Goal: Information Seeking & Learning: Learn about a topic

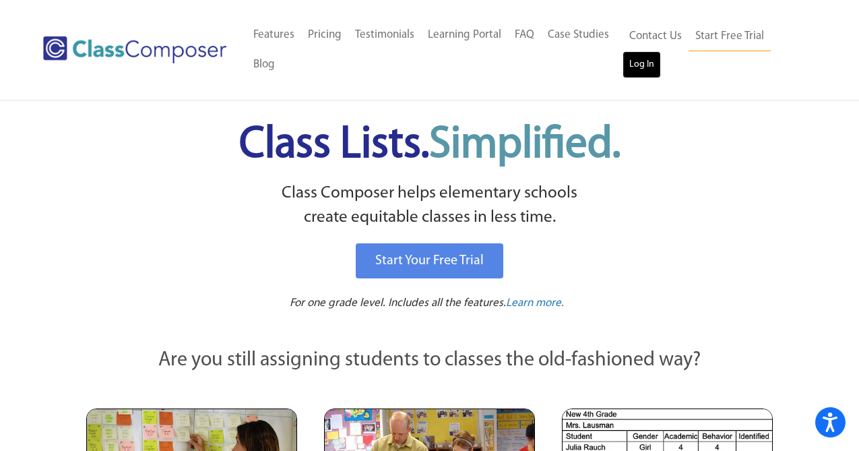
click at [643, 67] on link "Log In" at bounding box center [641, 64] width 38 height 27
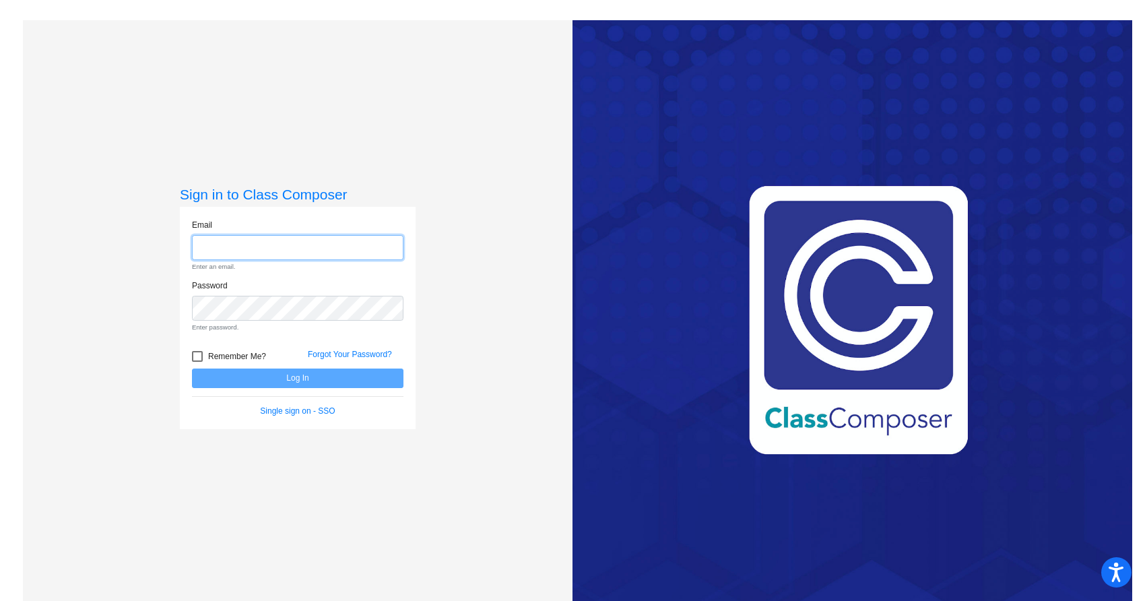
type input "caroline.lange@lcps.org"
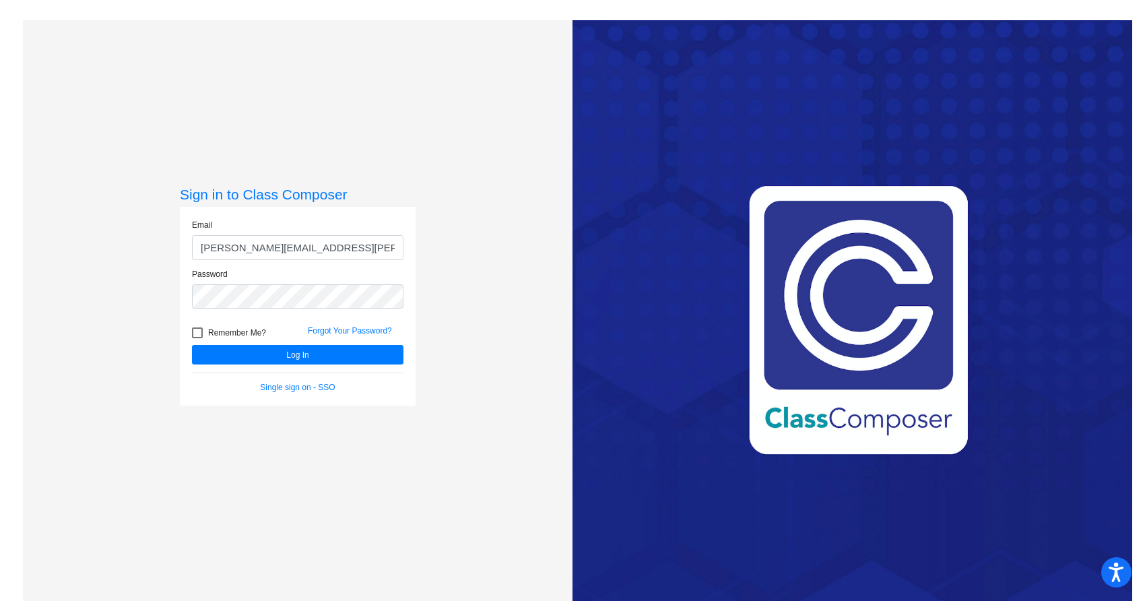
click at [344, 344] on div "Forgot Your Password?" at bounding box center [356, 335] width 116 height 20
click at [342, 354] on button "Log In" at bounding box center [298, 355] width 212 height 20
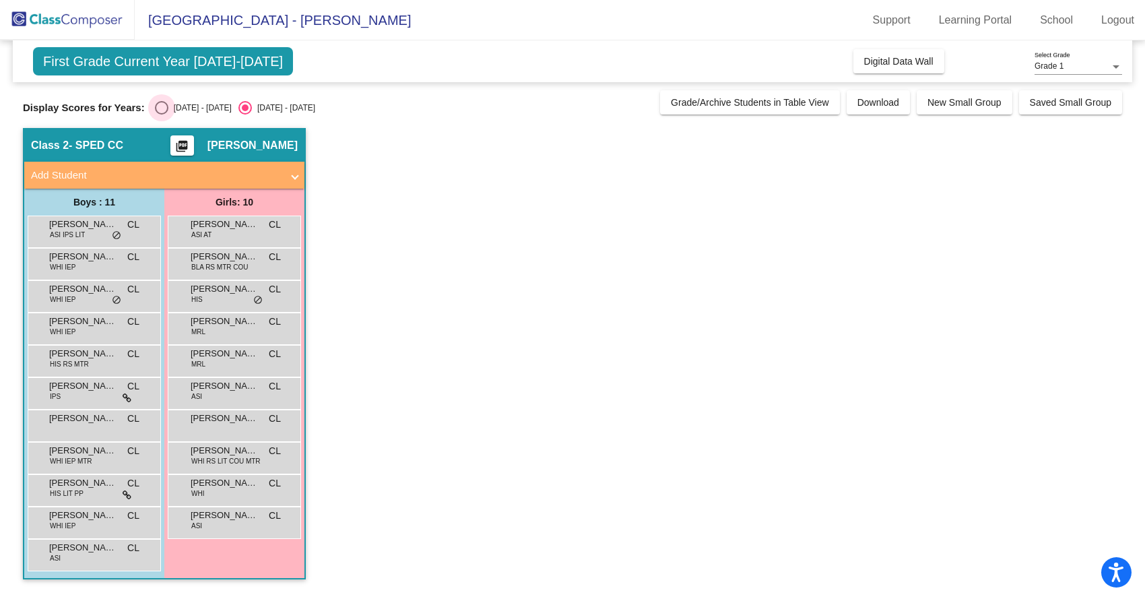
click at [158, 104] on div "Select an option" at bounding box center [161, 107] width 13 height 13
click at [161, 115] on input "2024 - 2025" at bounding box center [161, 115] width 1 height 1
radio input "true"
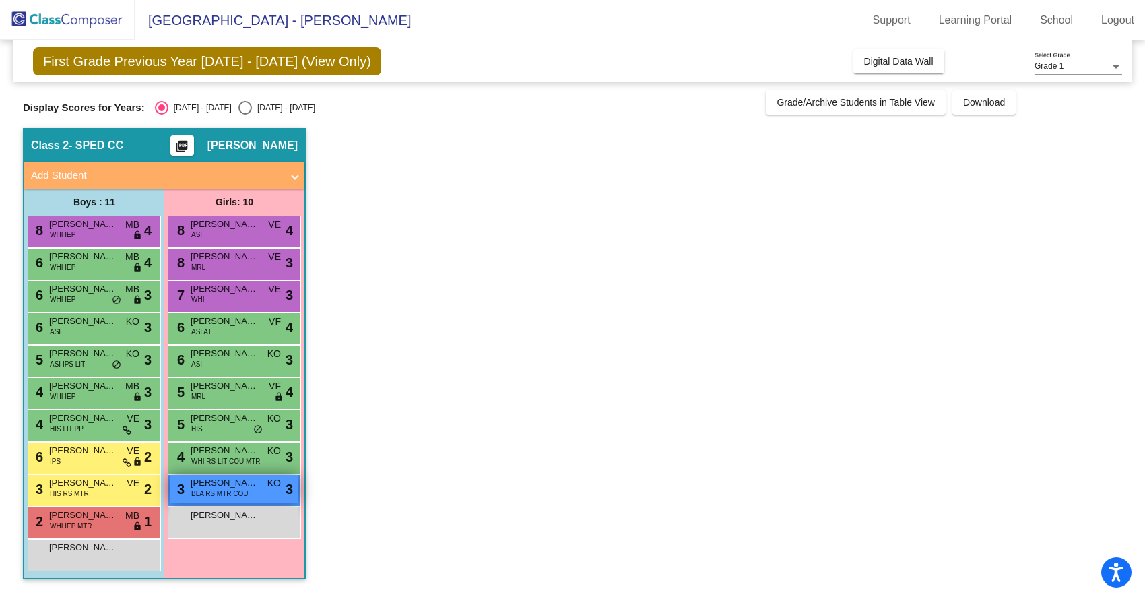
click at [255, 490] on div "3 Delara Ismail BLA RS MTR COU KO lock do_not_disturb_alt 3" at bounding box center [234, 489] width 129 height 28
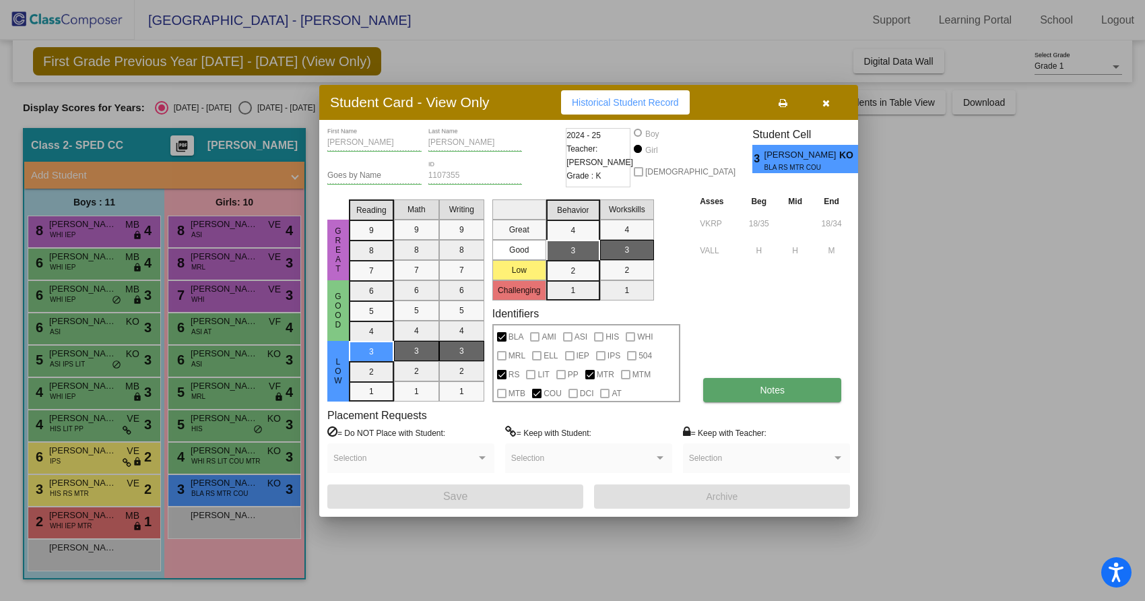
click at [781, 393] on span "Notes" at bounding box center [772, 390] width 25 height 11
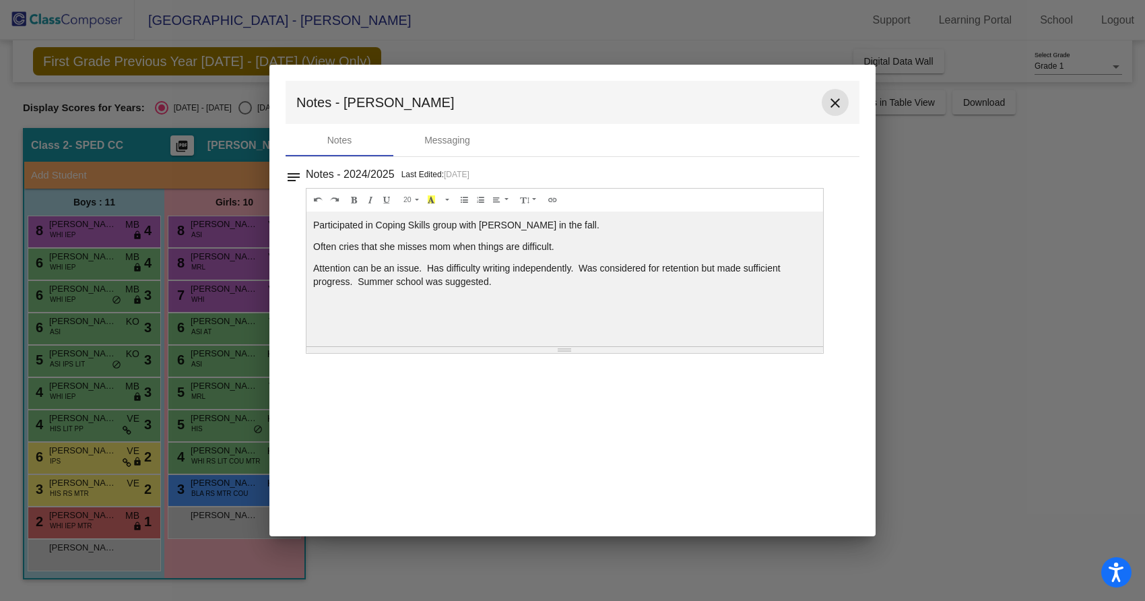
click at [841, 95] on mat-icon "close" at bounding box center [835, 103] width 16 height 16
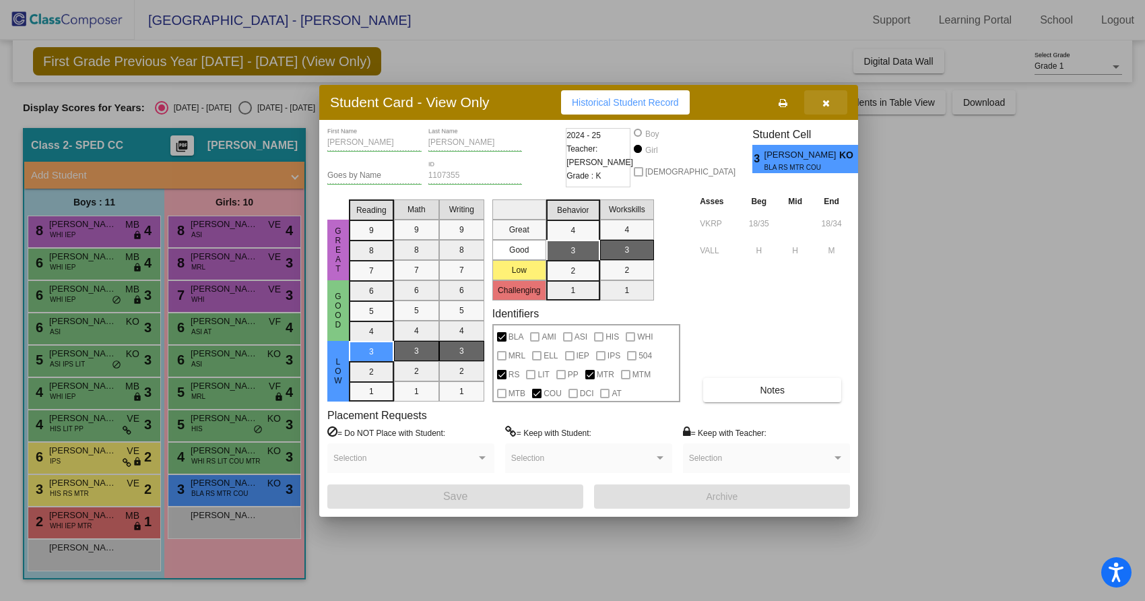
click at [841, 95] on button "button" at bounding box center [825, 102] width 43 height 24
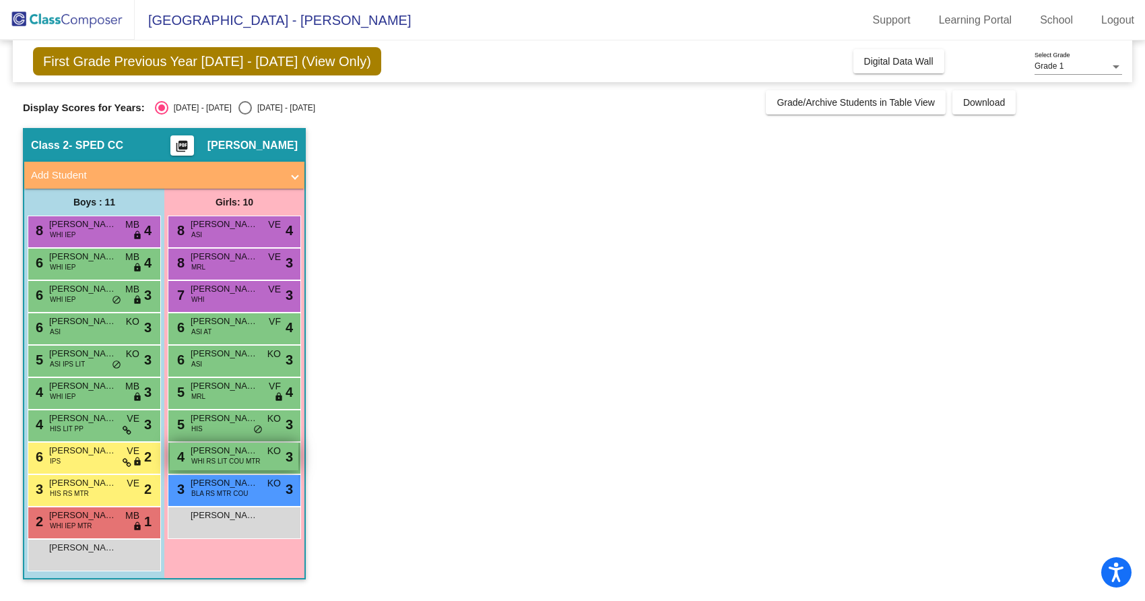
click at [212, 464] on span "WHI RS LIT COU MTR" at bounding box center [225, 461] width 69 height 10
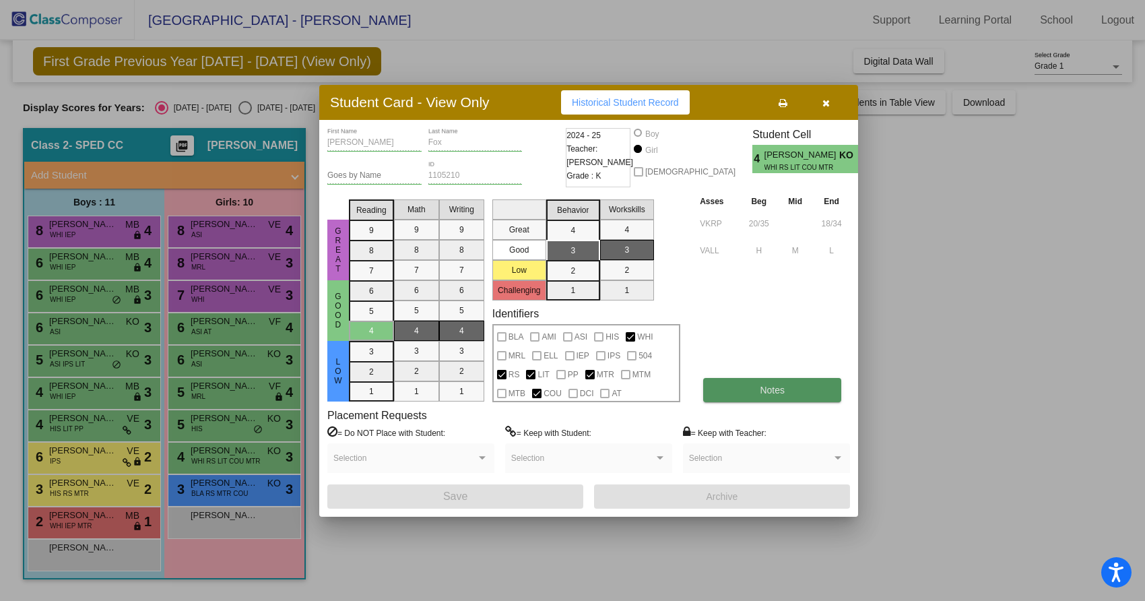
click at [778, 381] on button "Notes" at bounding box center [772, 390] width 138 height 24
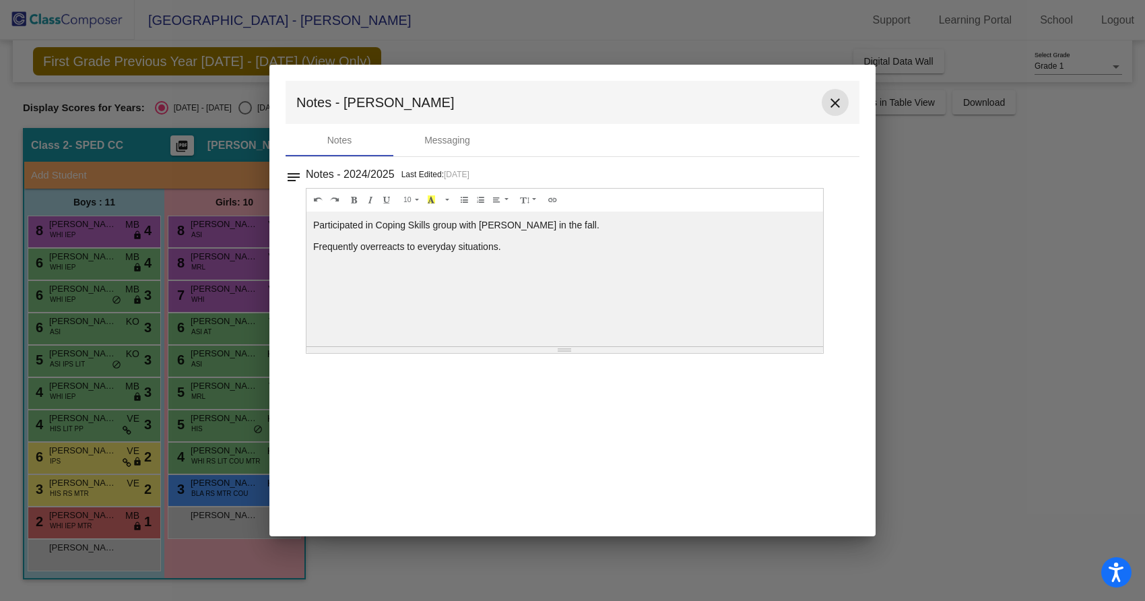
click at [838, 107] on mat-icon "close" at bounding box center [835, 103] width 16 height 16
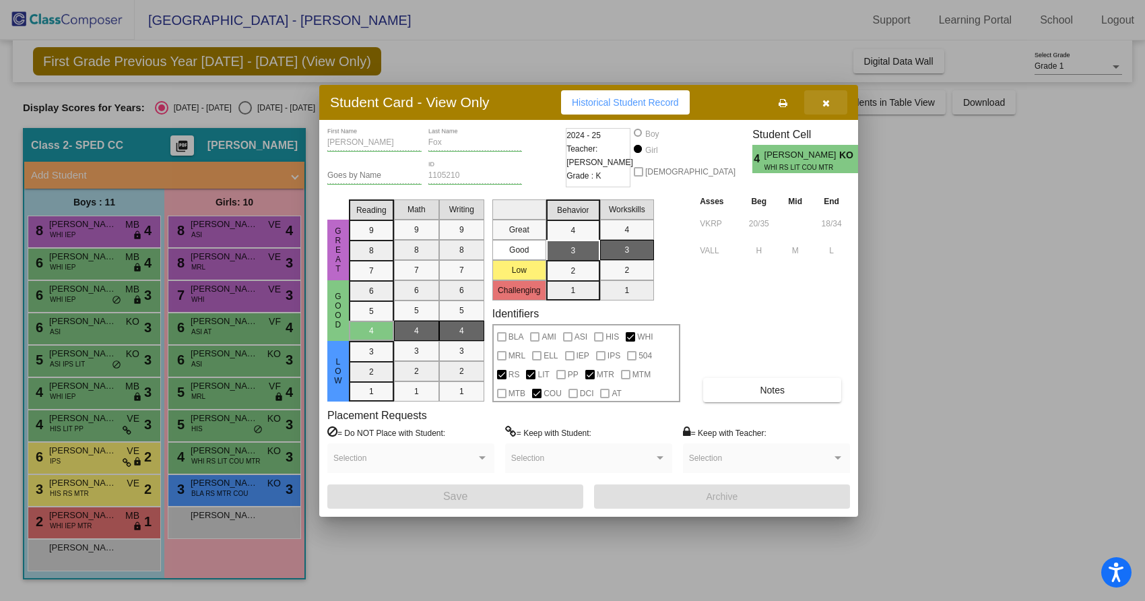
click at [828, 106] on icon "button" at bounding box center [826, 102] width 7 height 9
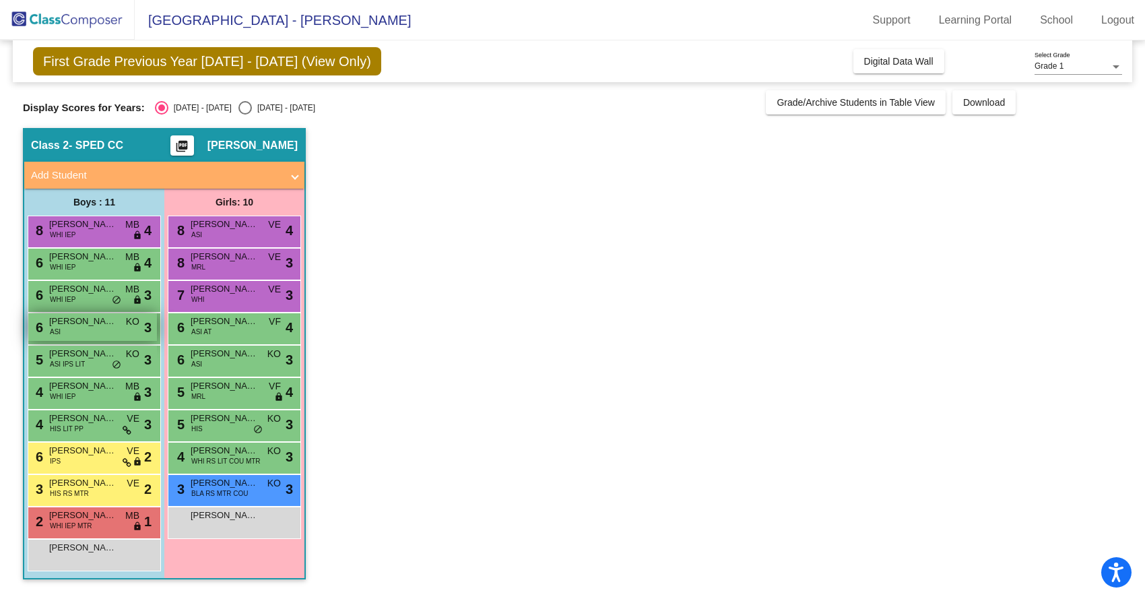
click at [79, 338] on div "6 Viaan Sharma ASI KO lock do_not_disturb_alt 3" at bounding box center [92, 327] width 129 height 28
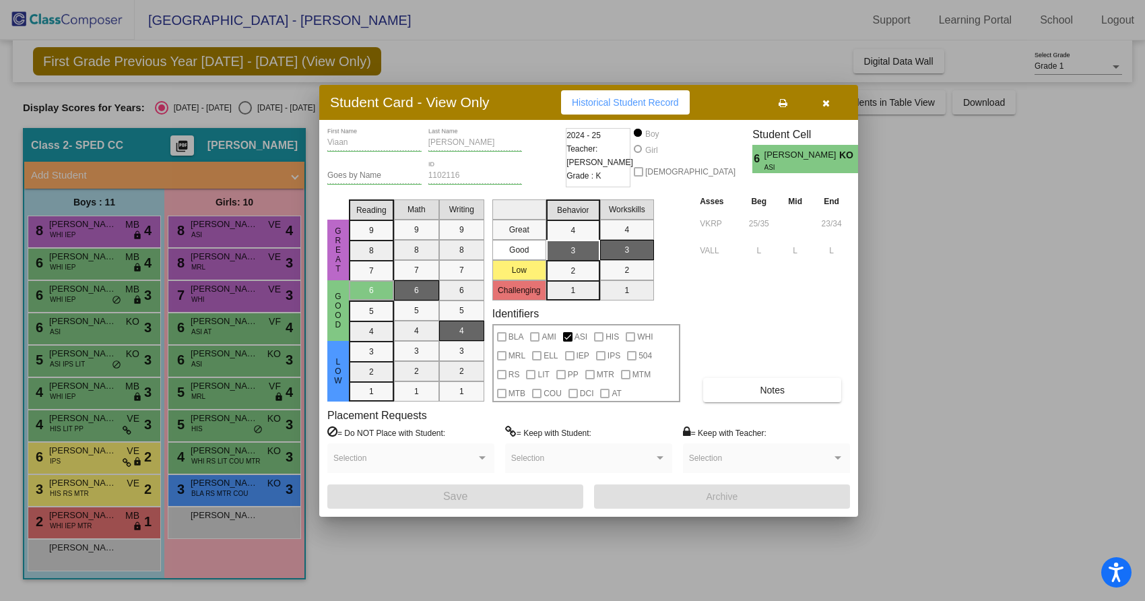
click at [769, 374] on div "Asses Beg Mid End VKRP 25/35 23/34 VALL L L L Notes" at bounding box center [774, 298] width 154 height 208
click at [771, 399] on button "Notes" at bounding box center [772, 390] width 138 height 24
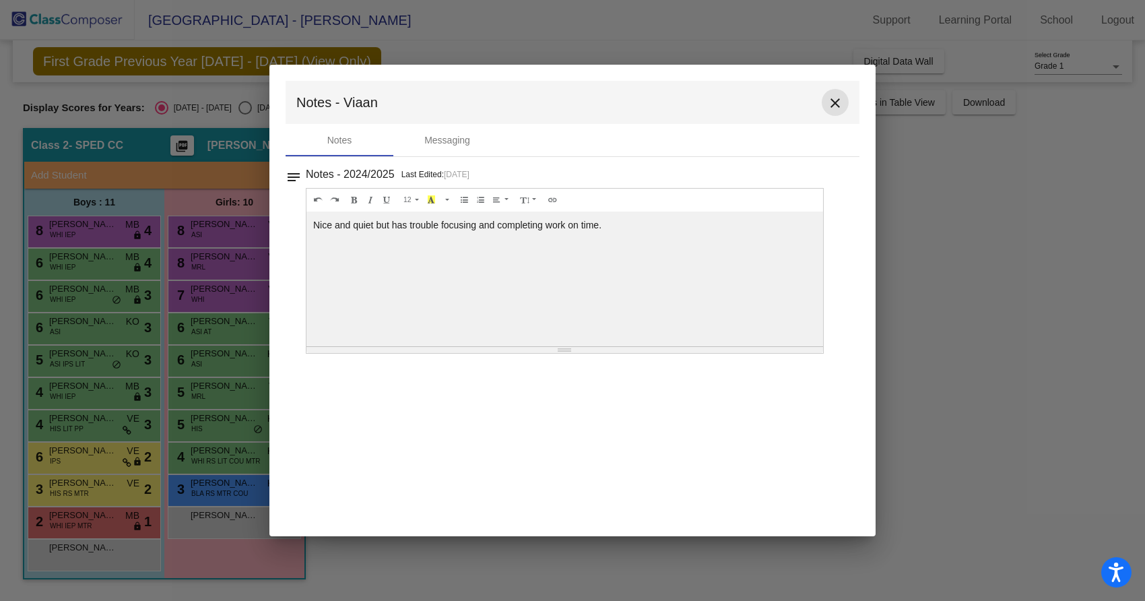
click at [831, 102] on mat-icon "close" at bounding box center [835, 103] width 16 height 16
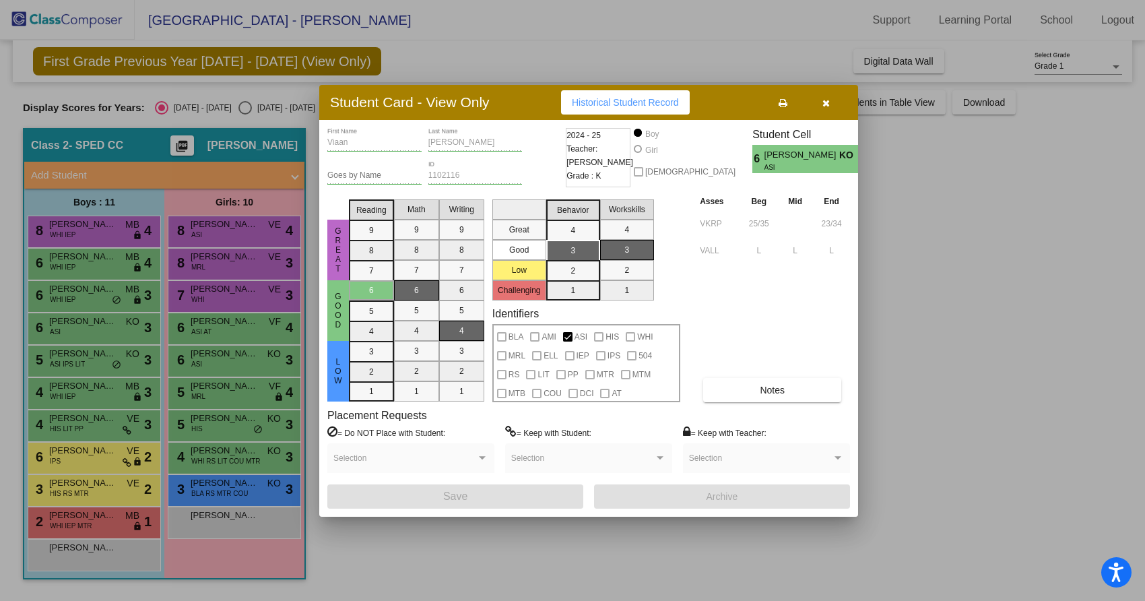
click at [823, 97] on span "button" at bounding box center [826, 102] width 7 height 11
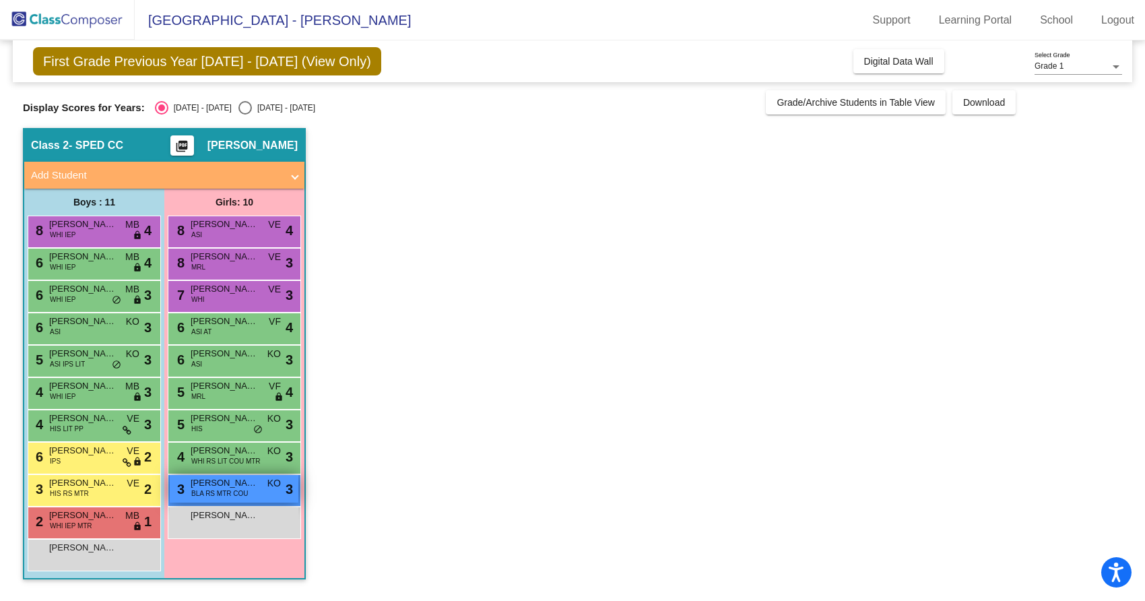
click at [222, 482] on span "Delara Ismail" at bounding box center [224, 482] width 67 height 13
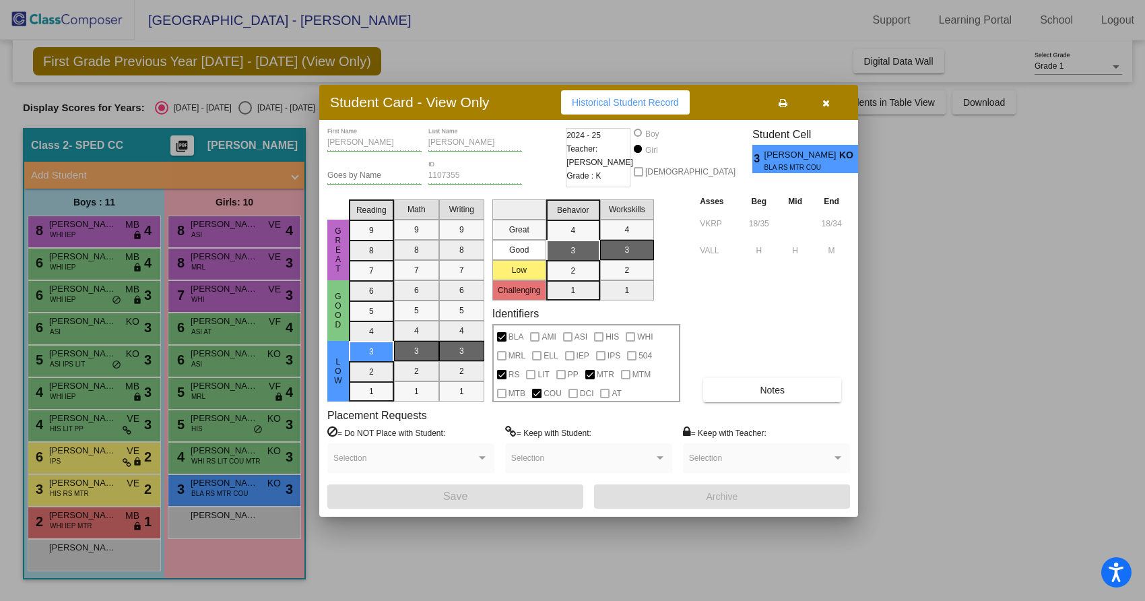
click at [1023, 328] on div at bounding box center [572, 300] width 1145 height 601
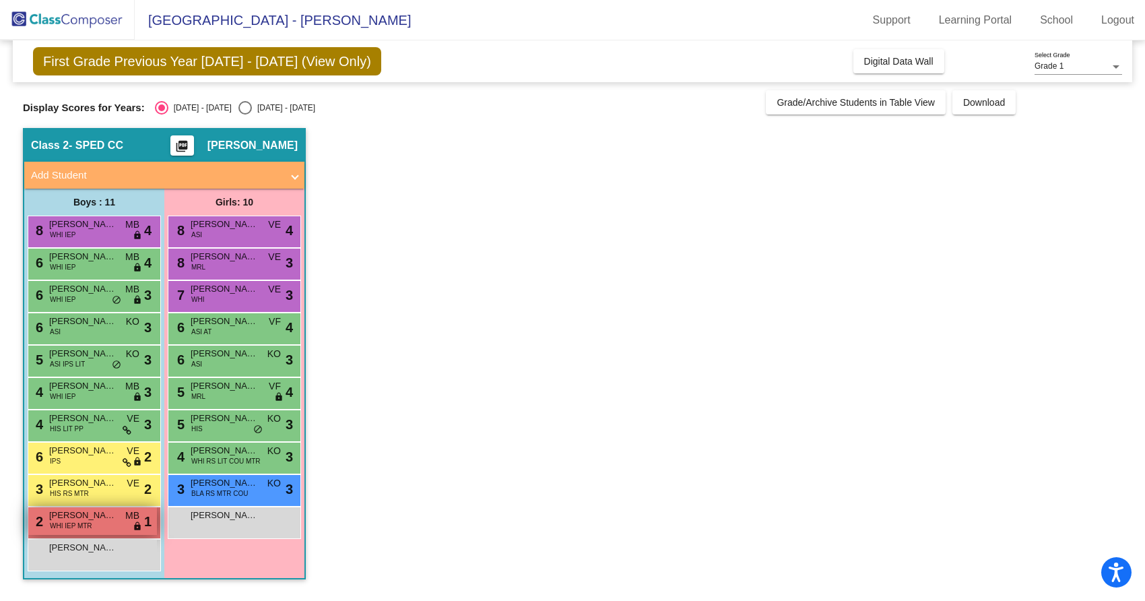
click at [94, 523] on div "2 Murad Khalid WHI IEP MTR MB lock do_not_disturb_alt 1" at bounding box center [92, 521] width 129 height 28
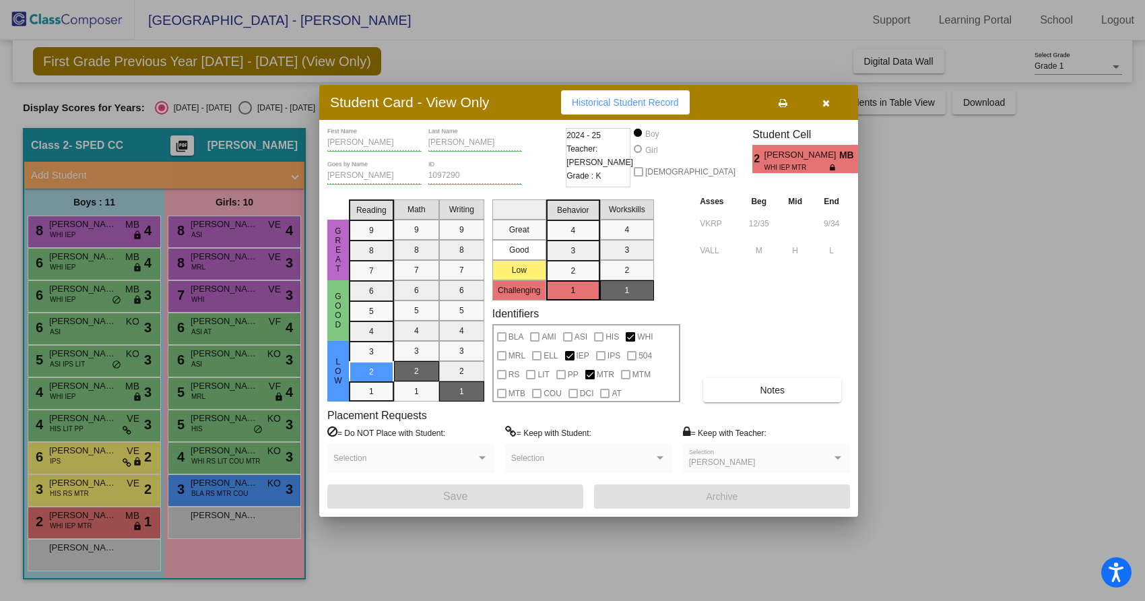
click at [829, 106] on icon "button" at bounding box center [826, 102] width 7 height 9
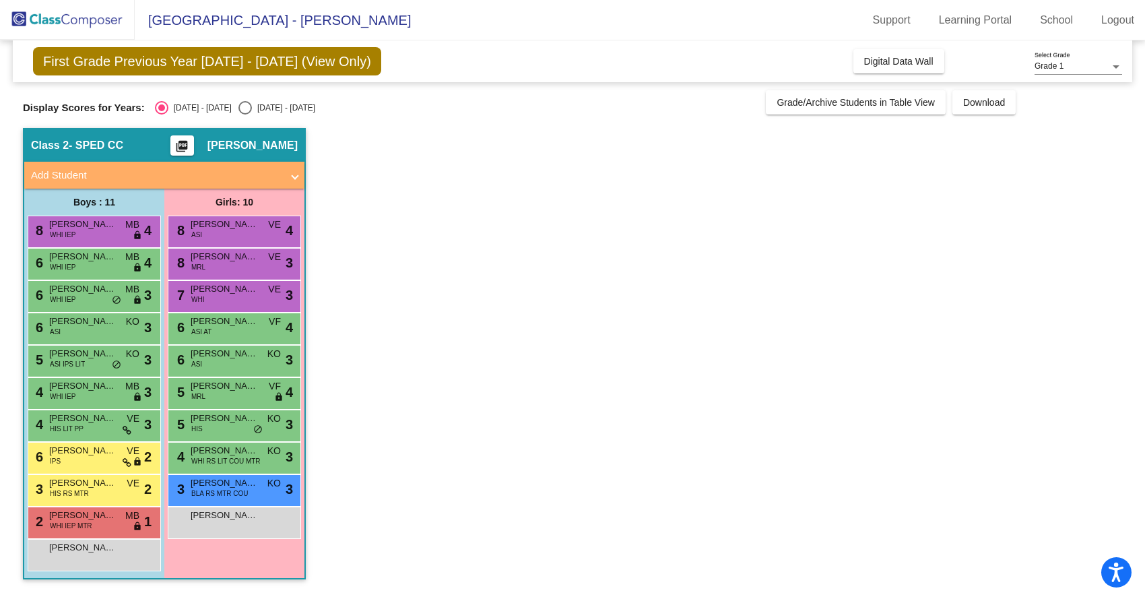
click at [67, 377] on div "4 Elias Sultany WHI IEP MB lock do_not_disturb_alt 3" at bounding box center [94, 393] width 133 height 32
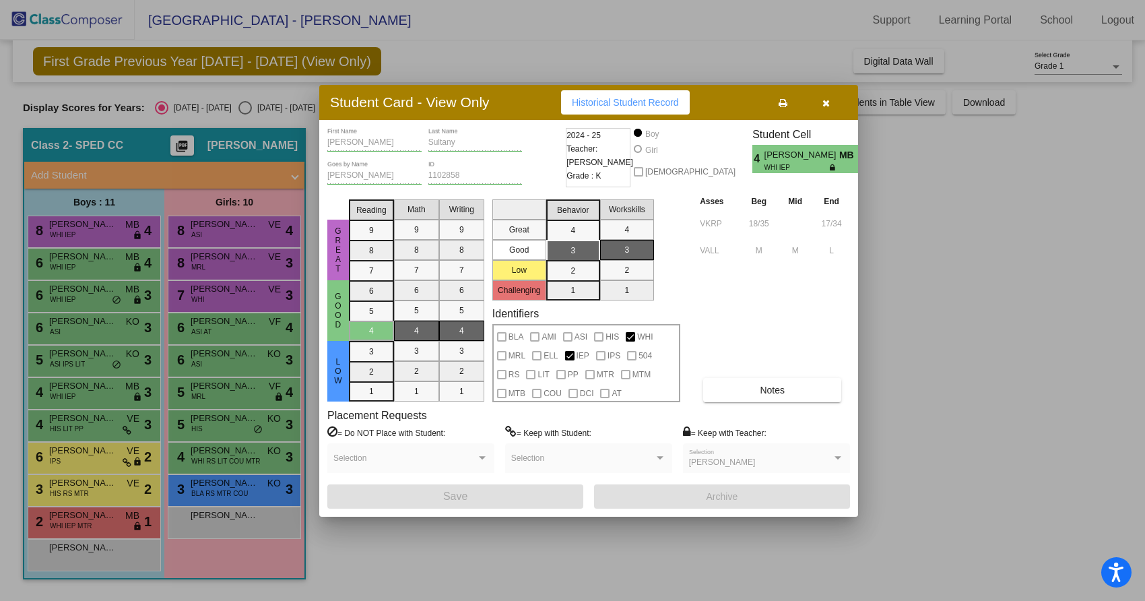
click at [823, 106] on icon "button" at bounding box center [826, 102] width 7 height 9
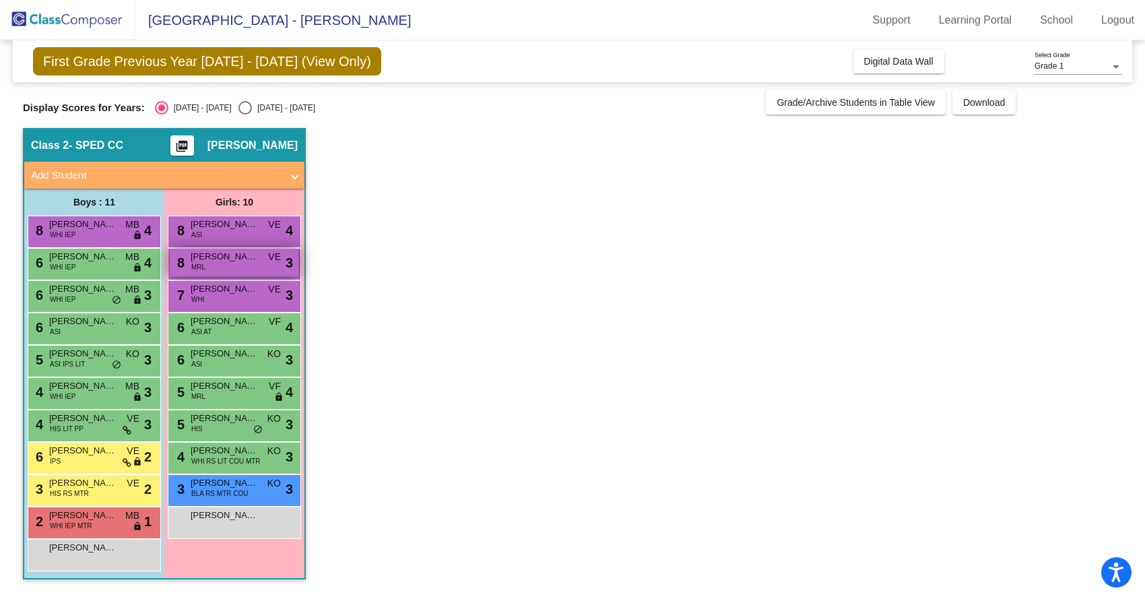
click at [243, 259] on span "Hasset Tsegaye" at bounding box center [224, 256] width 67 height 13
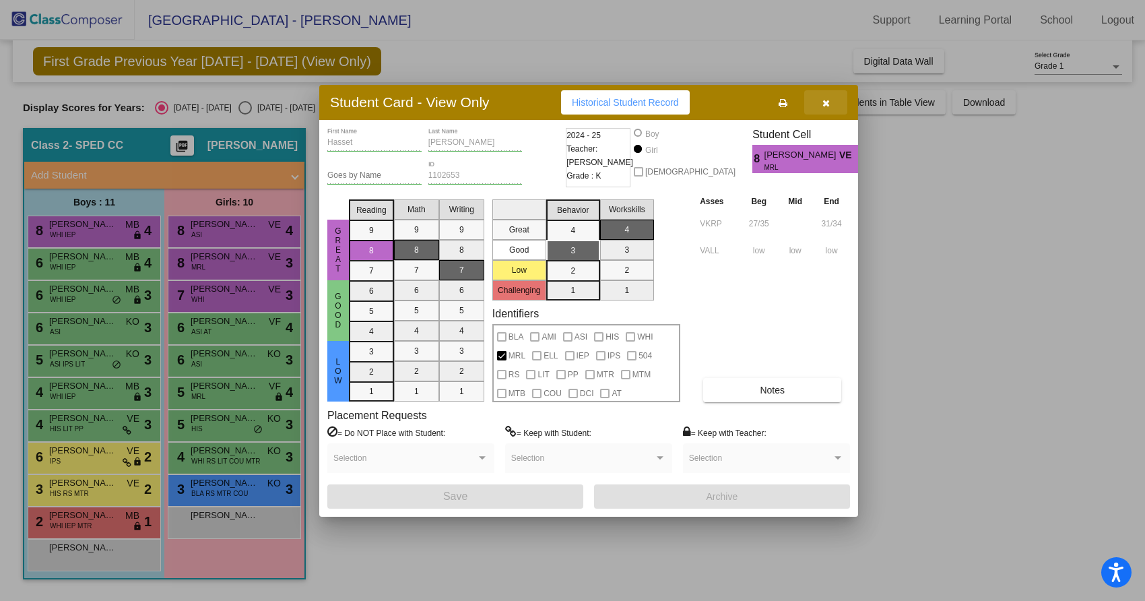
click at [823, 97] on span "button" at bounding box center [826, 102] width 7 height 11
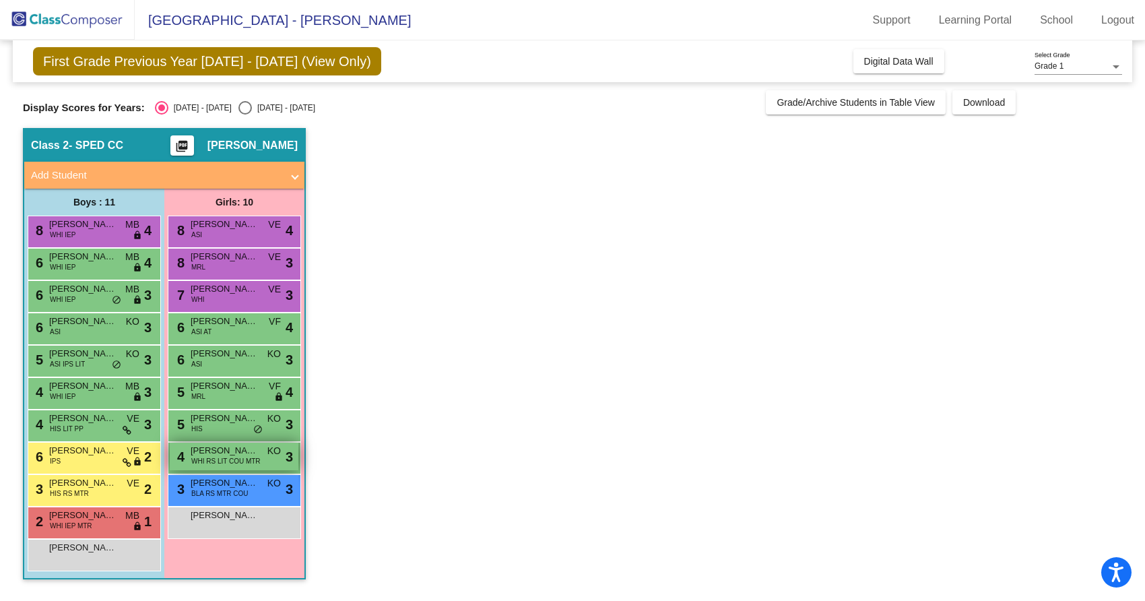
click at [247, 453] on span "Natalie Fox" at bounding box center [224, 450] width 67 height 13
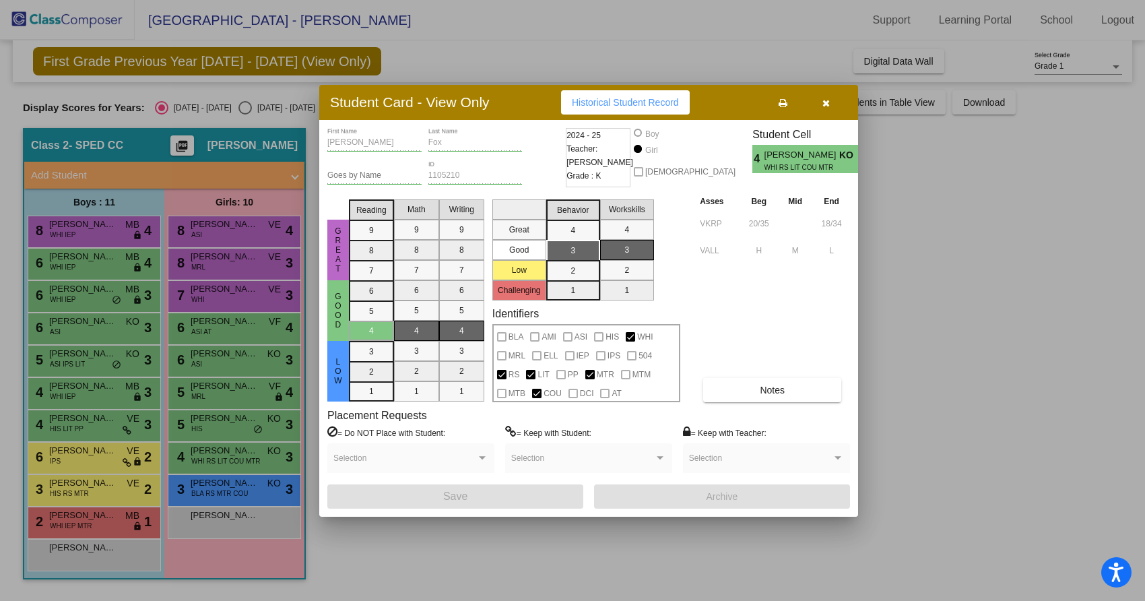
click at [835, 107] on button "button" at bounding box center [825, 102] width 43 height 24
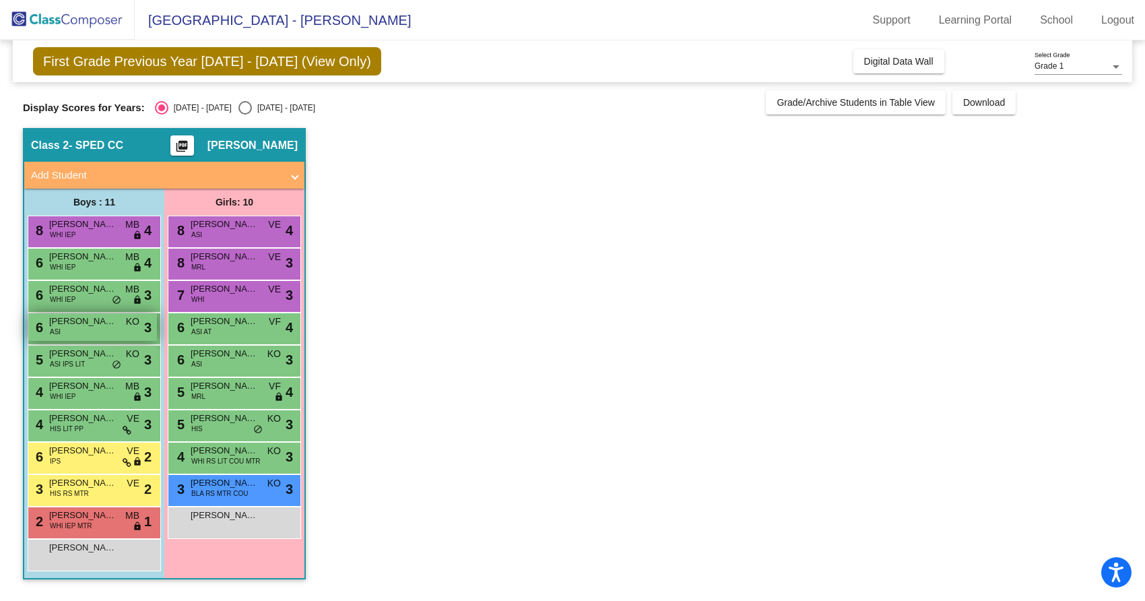
click at [76, 333] on div "6 Viaan Sharma ASI KO lock do_not_disturb_alt 3" at bounding box center [92, 327] width 129 height 28
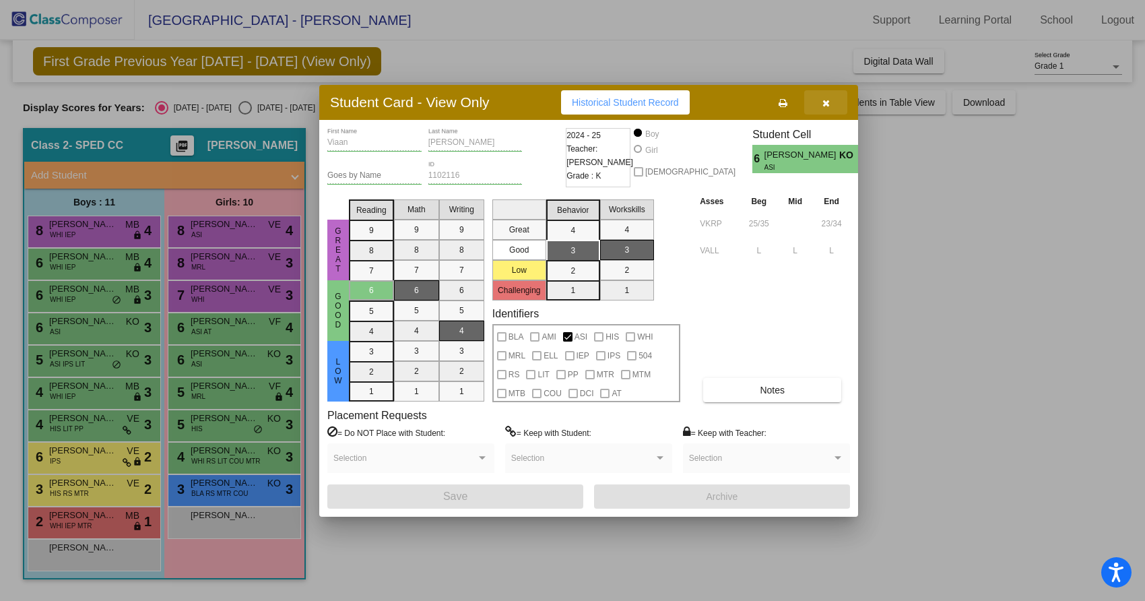
click at [823, 102] on icon "button" at bounding box center [826, 102] width 7 height 9
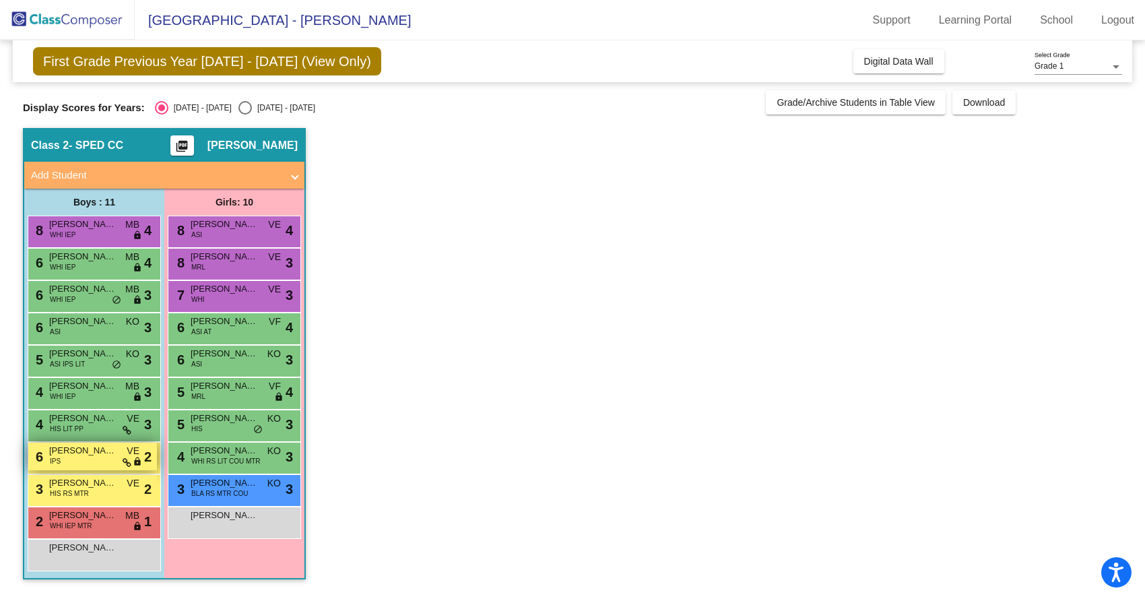
click at [77, 457] on div "6 Harrison Van Every IPS VE lock do_not_disturb_alt 2" at bounding box center [92, 457] width 129 height 28
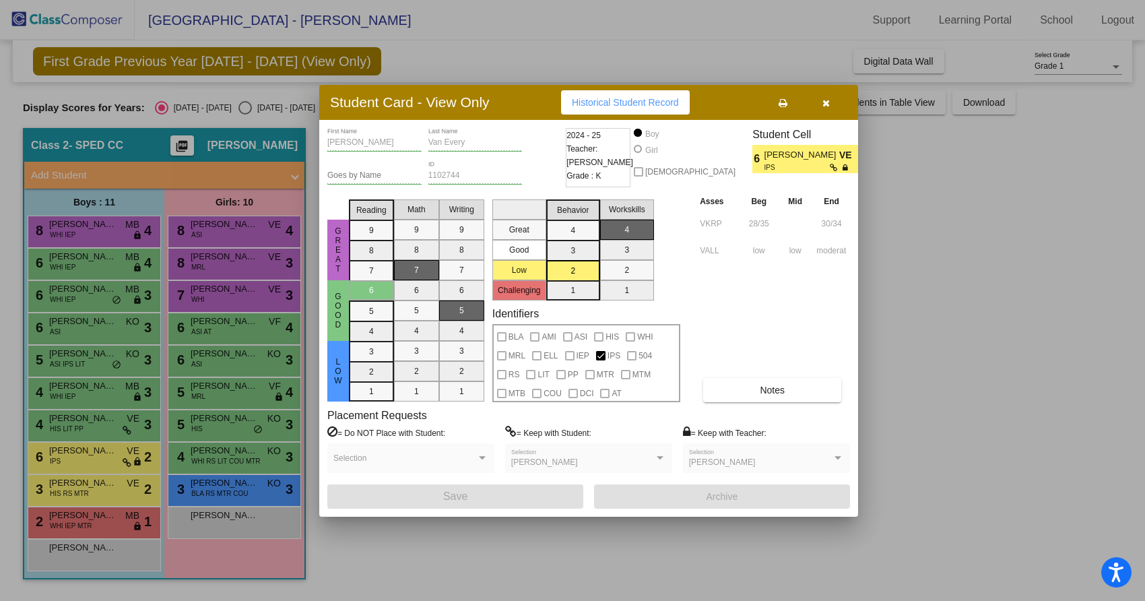
click at [831, 106] on button "button" at bounding box center [825, 102] width 43 height 24
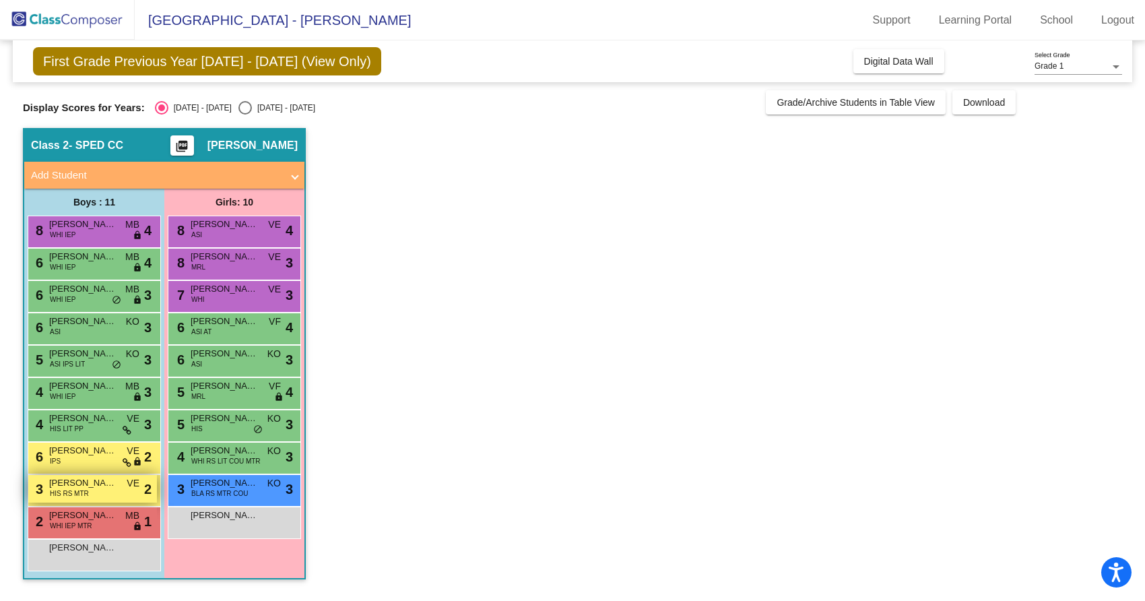
click at [75, 499] on div "3 Giordano Arvelo Angeles HIS RS MTR VE lock do_not_disturb_alt 2" at bounding box center [92, 489] width 129 height 28
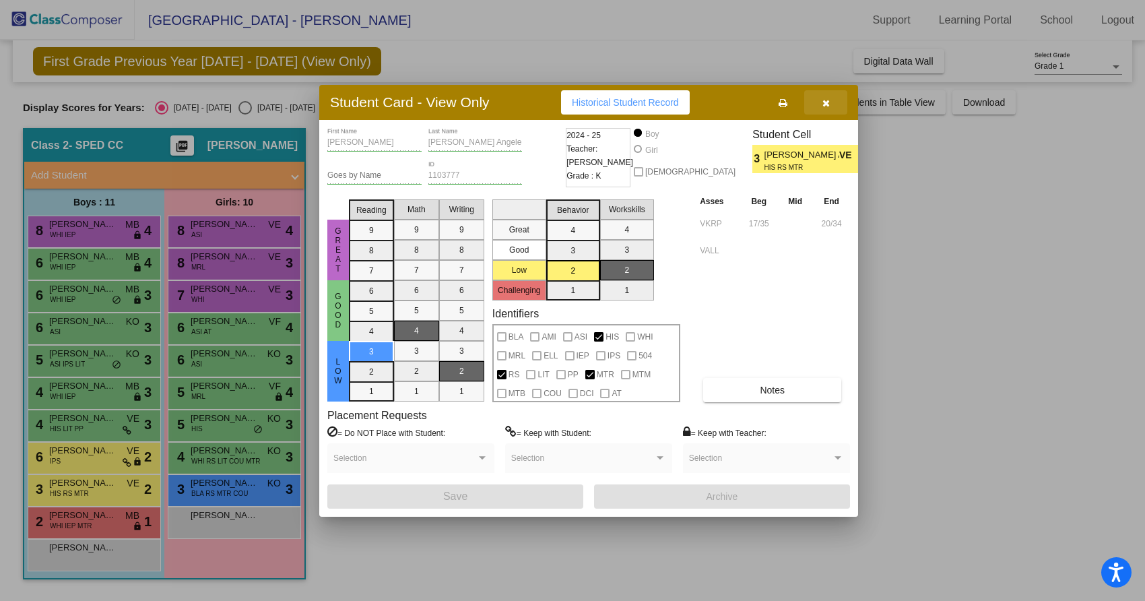
click at [835, 106] on button "button" at bounding box center [825, 102] width 43 height 24
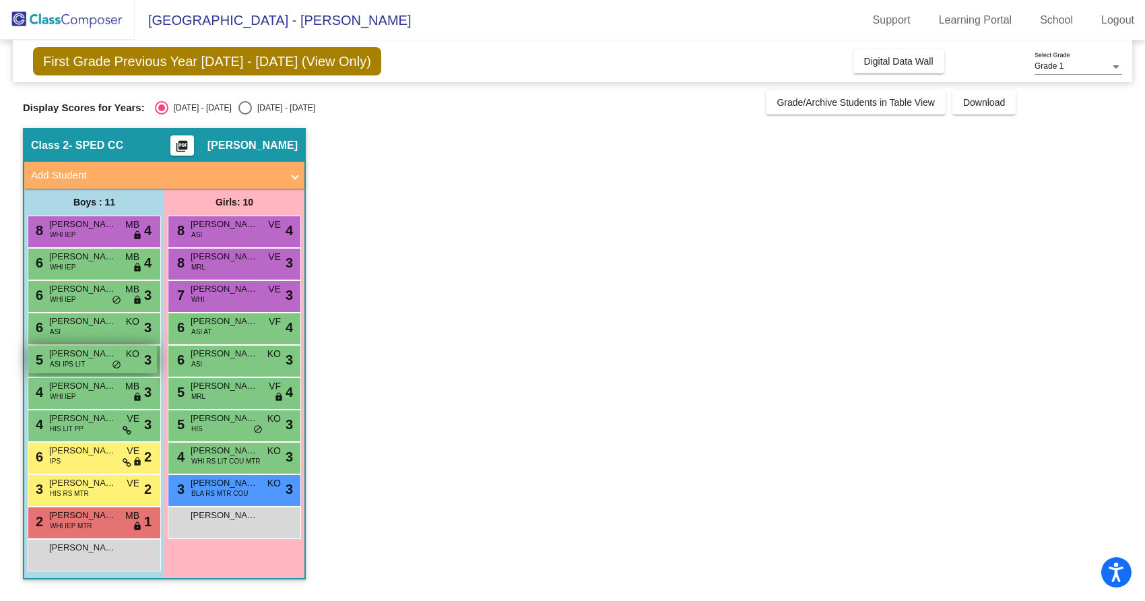
click at [98, 362] on div "5 Abram Kuruvilla ASI IPS LIT KO lock do_not_disturb_alt 3" at bounding box center [92, 360] width 129 height 28
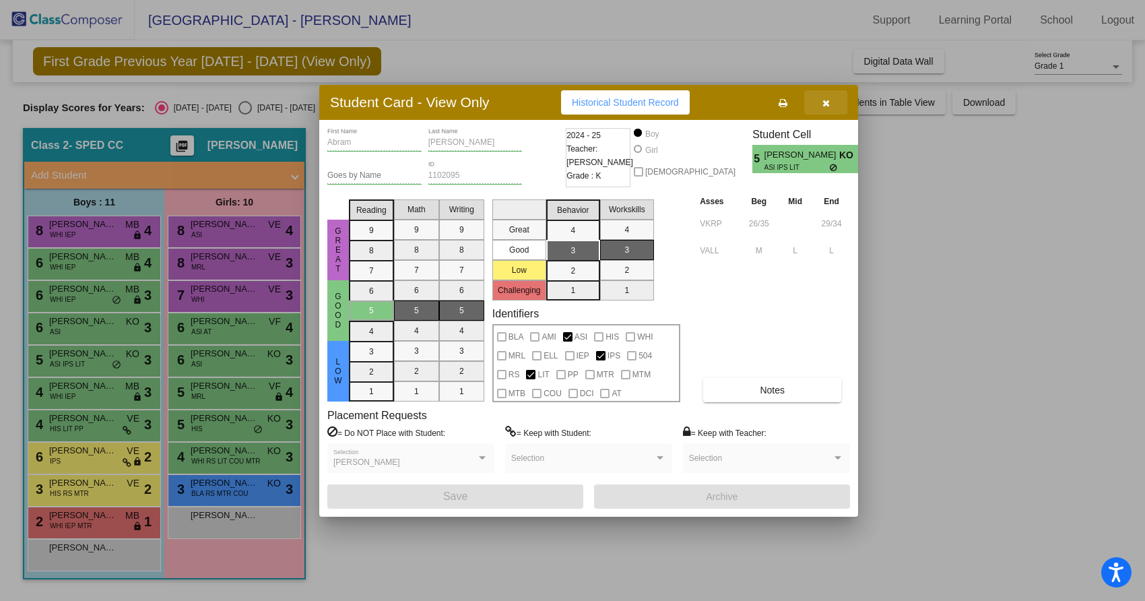
click at [834, 98] on button "button" at bounding box center [825, 102] width 43 height 24
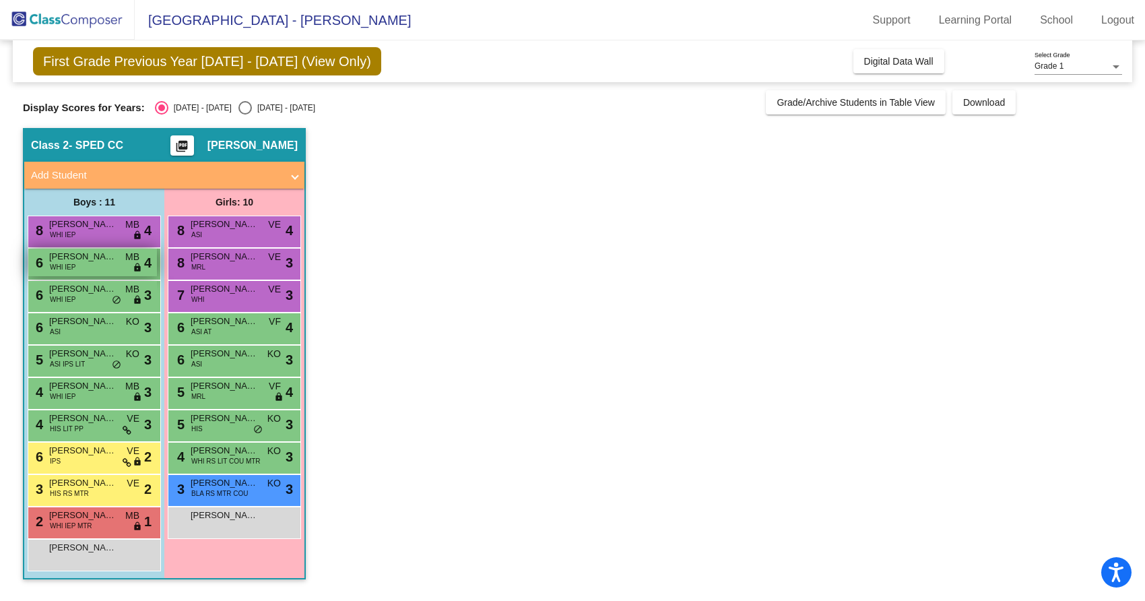
click at [89, 256] on span "Aiden Appel" at bounding box center [82, 256] width 67 height 13
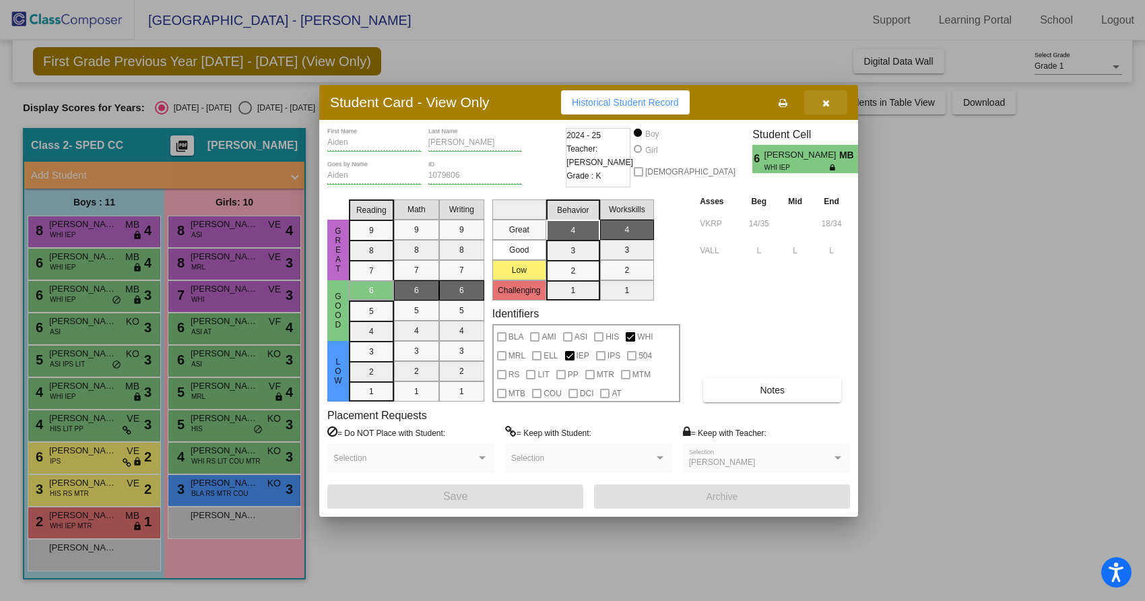
click at [827, 102] on icon "button" at bounding box center [826, 102] width 7 height 9
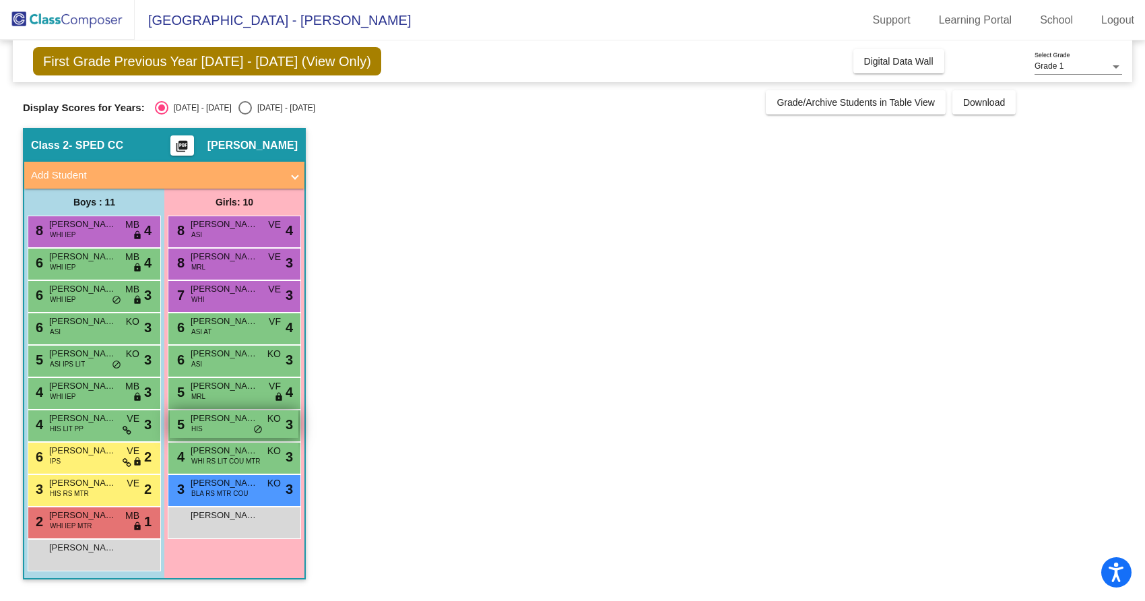
click at [228, 424] on span "Emi Bonilla" at bounding box center [224, 418] width 67 height 13
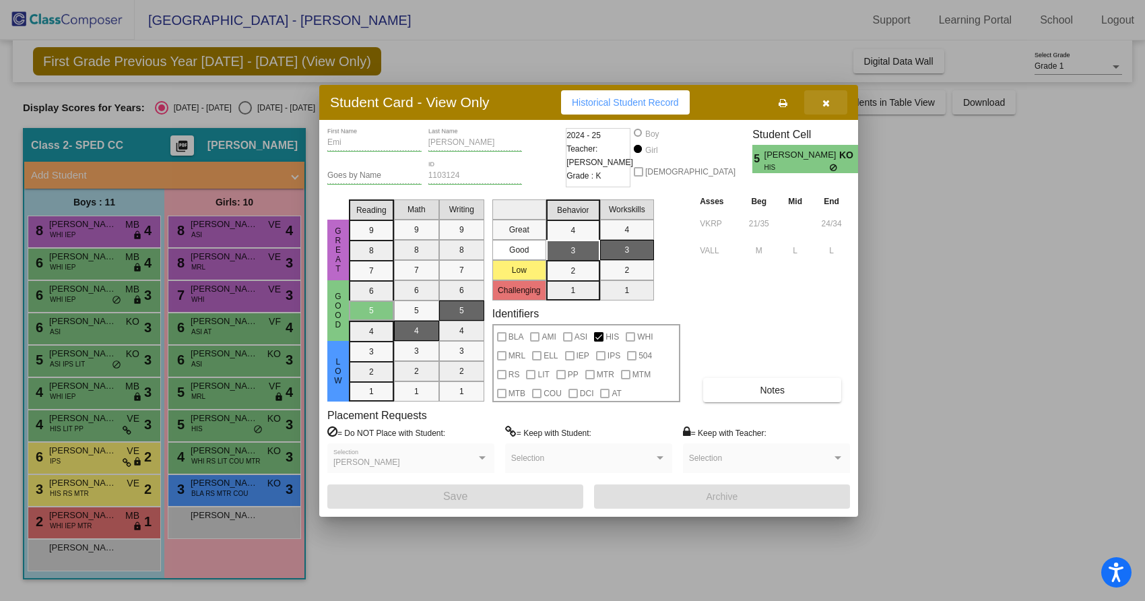
click at [834, 99] on button "button" at bounding box center [825, 102] width 43 height 24
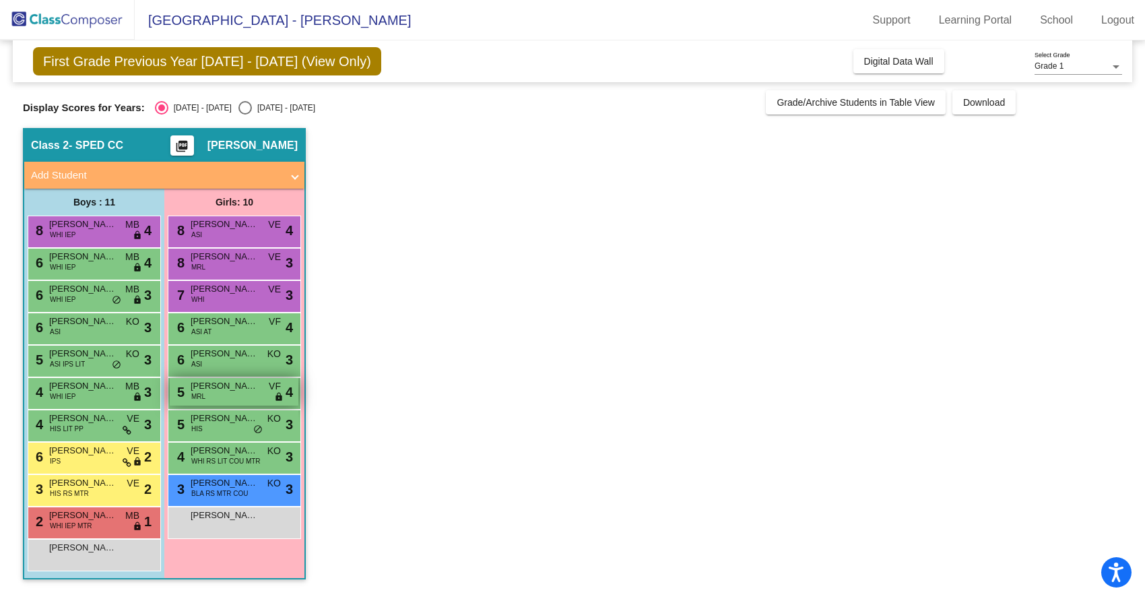
click at [238, 393] on div "5 Jenna Farooq MRL VF lock do_not_disturb_alt 4" at bounding box center [234, 392] width 129 height 28
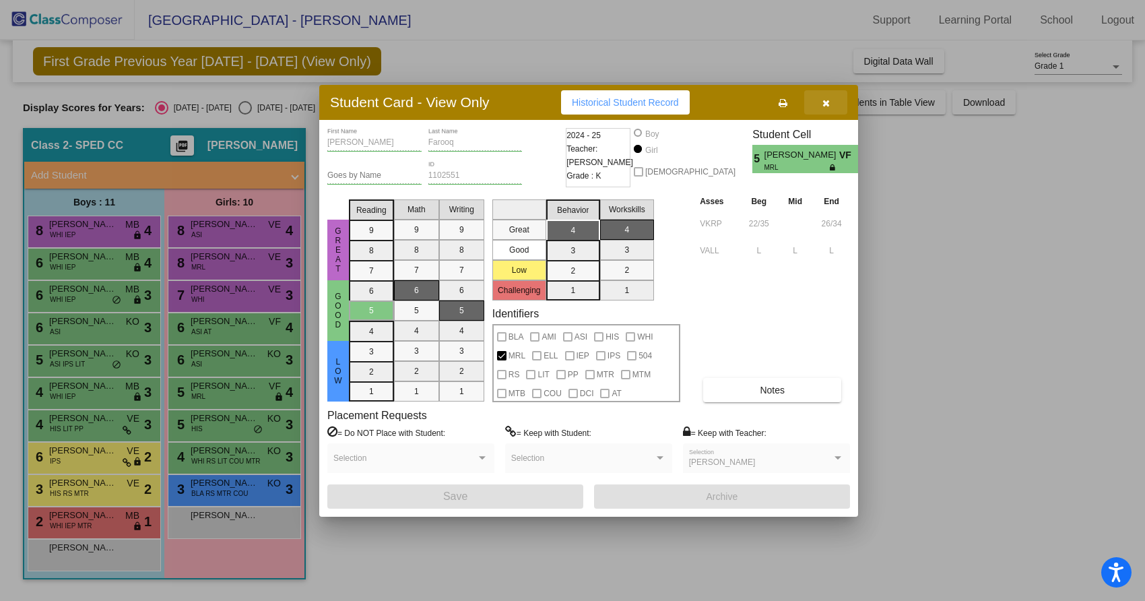
click at [833, 104] on button "button" at bounding box center [825, 102] width 43 height 24
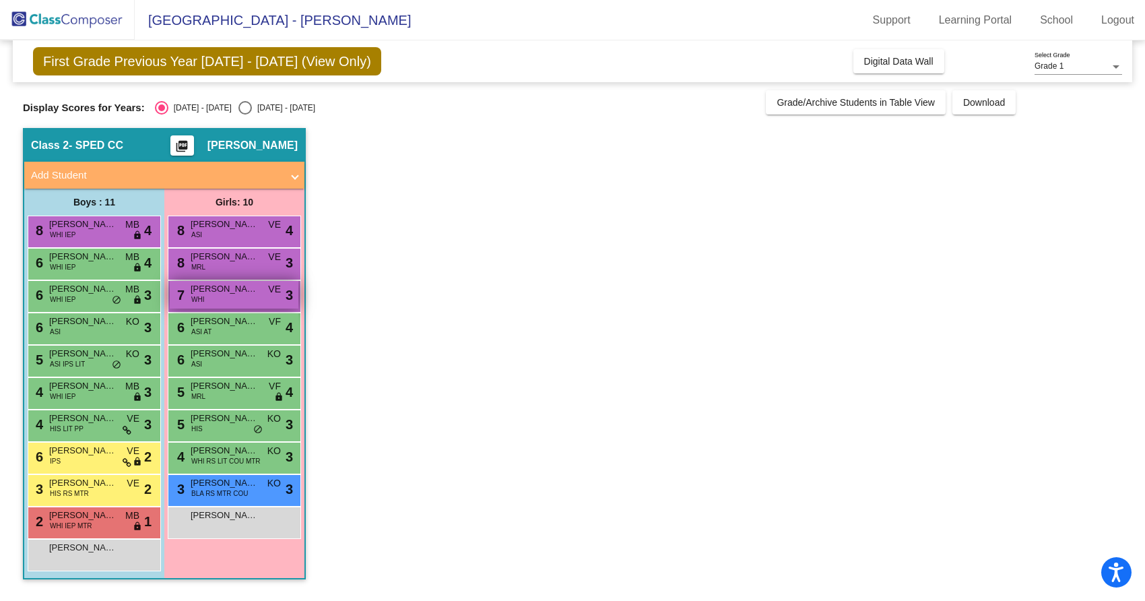
click at [243, 302] on div "7 Saorla Reaney WHI VE lock do_not_disturb_alt 3" at bounding box center [234, 295] width 129 height 28
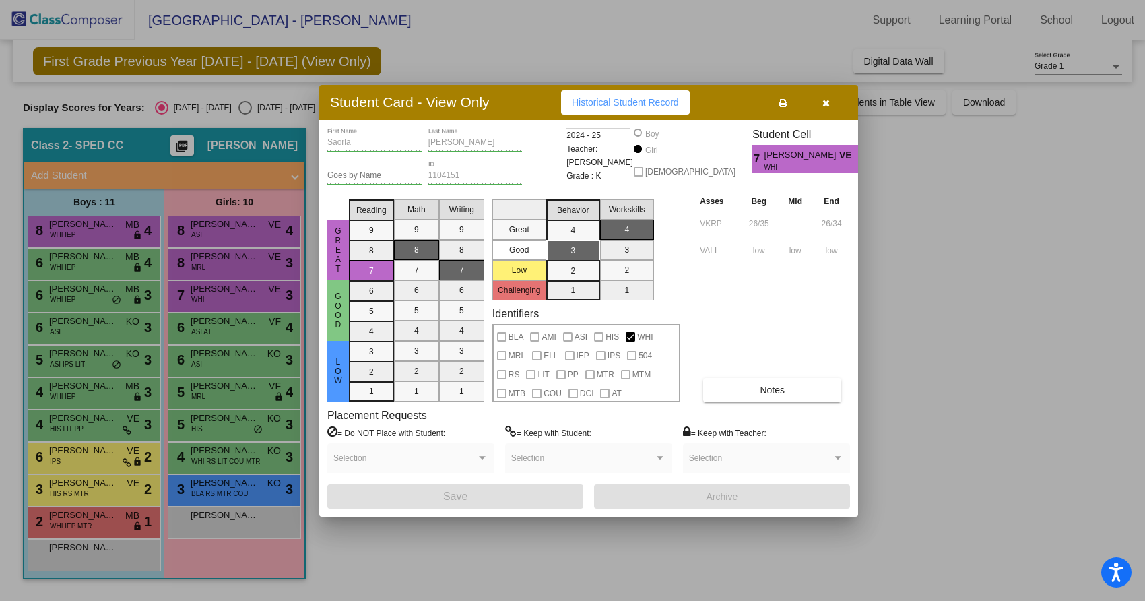
click at [829, 100] on icon "button" at bounding box center [826, 102] width 7 height 9
